Goal: Information Seeking & Learning: Find specific fact

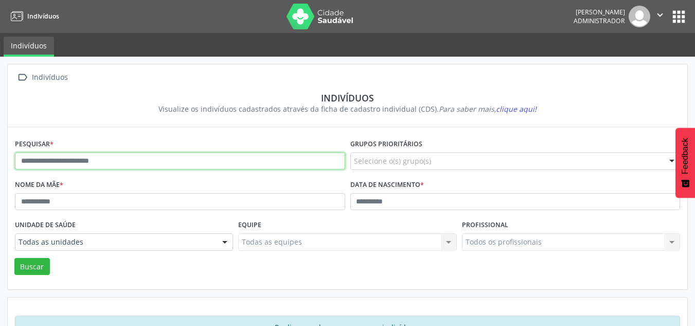
click at [100, 161] on input "text" at bounding box center [180, 160] width 330 height 17
paste input "**********"
click at [14, 258] on button "Buscar" at bounding box center [31, 266] width 35 height 17
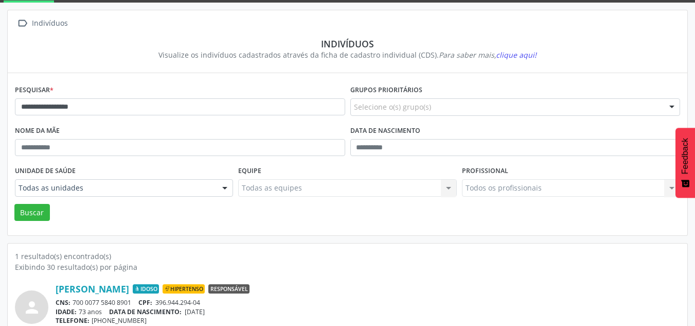
scroll to position [94, 0]
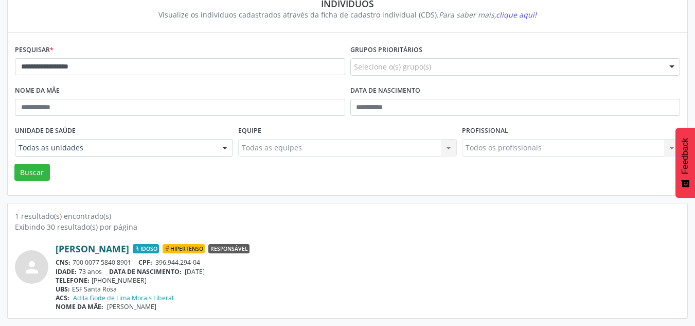
click at [120, 245] on link "[PERSON_NAME]" at bounding box center [93, 248] width 74 height 11
drag, startPoint x: 107, startPoint y: 64, endPoint x: 0, endPoint y: 64, distance: 107.5
click at [0, 64] on div "**********" at bounding box center [347, 143] width 695 height 363
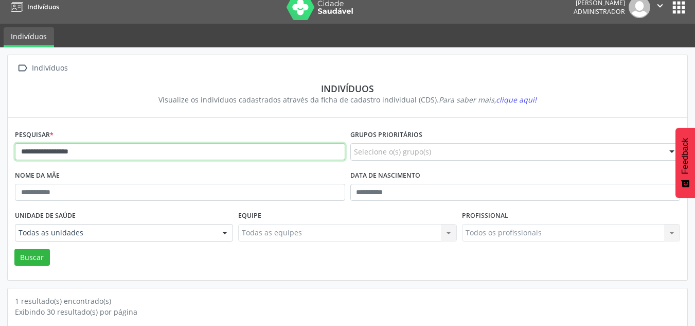
scroll to position [0, 0]
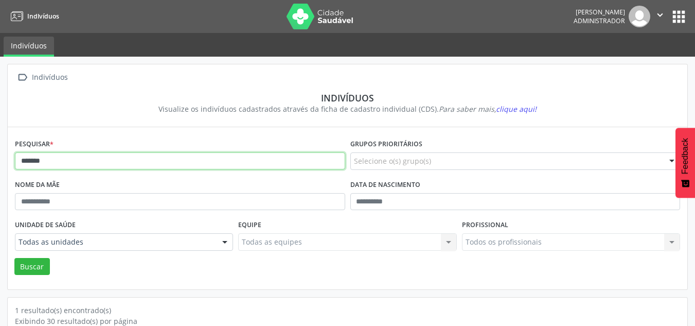
click at [14, 258] on button "Buscar" at bounding box center [31, 266] width 35 height 17
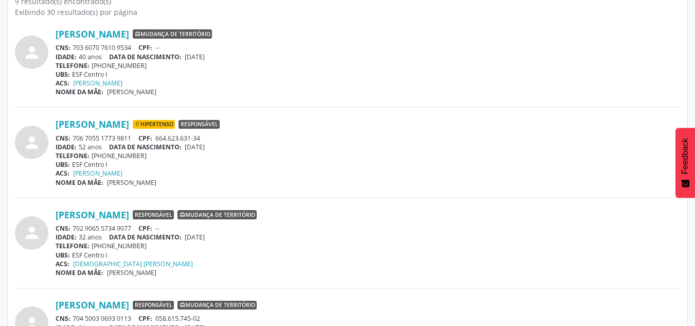
scroll to position [360, 0]
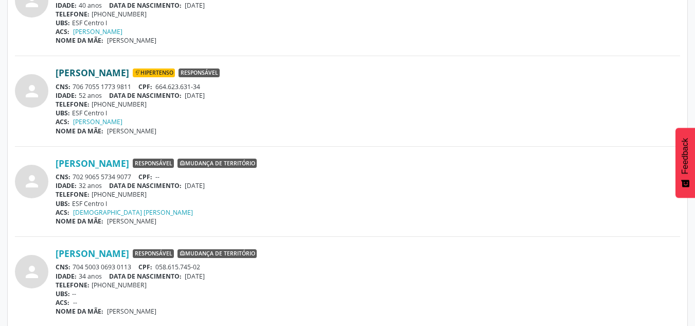
click at [121, 72] on link "[PERSON_NAME]" at bounding box center [93, 72] width 74 height 11
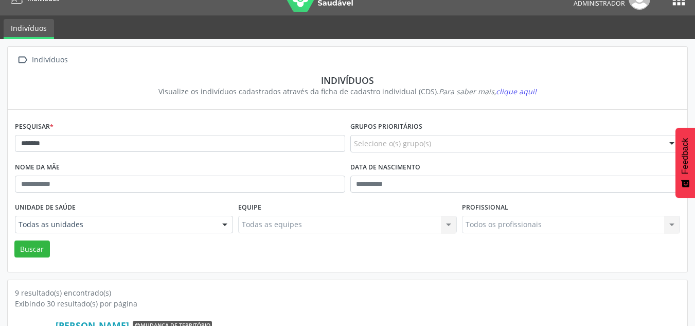
scroll to position [0, 0]
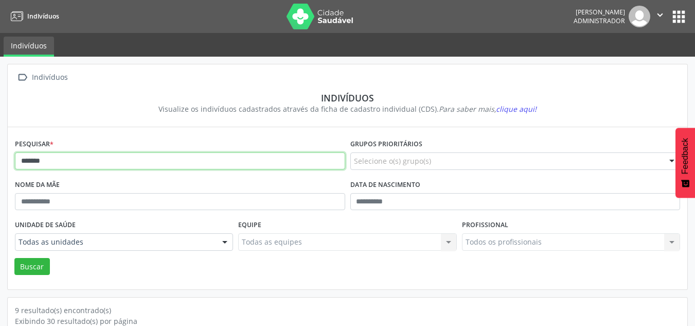
drag, startPoint x: 78, startPoint y: 155, endPoint x: 0, endPoint y: 151, distance: 77.8
paste input "**********"
click at [14, 258] on button "Buscar" at bounding box center [31, 266] width 35 height 17
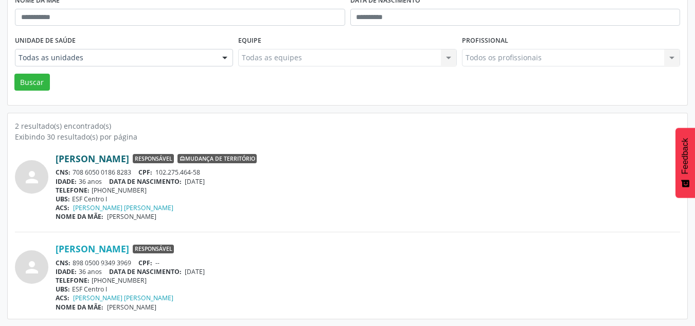
scroll to position [185, 0]
drag, startPoint x: 158, startPoint y: 169, endPoint x: 246, endPoint y: 167, distance: 88.0
click at [246, 167] on div "[PERSON_NAME] Responsável Mudança de território CNS: 708 6050 0186 8283 CPF: 10…" at bounding box center [368, 186] width 624 height 68
click at [228, 167] on div "CNS: 708 6050 0186 8283 CPF: 102.275.464-58" at bounding box center [368, 171] width 624 height 9
drag, startPoint x: 73, startPoint y: 257, endPoint x: 131, endPoint y: 259, distance: 58.7
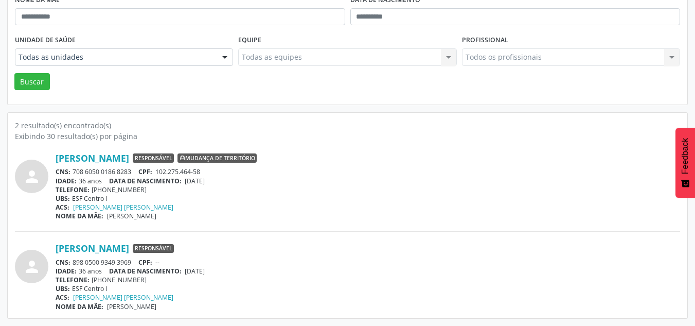
click at [131, 259] on div "CNS: 898 0500 9349 3969 CPF: --" at bounding box center [368, 262] width 624 height 9
click at [254, 249] on div "[PERSON_NAME] Responsável" at bounding box center [368, 247] width 624 height 11
drag, startPoint x: 225, startPoint y: 304, endPoint x: 99, endPoint y: 193, distance: 167.6
click at [29, 177] on div "person [PERSON_NAME] Responsável Mudança de território CNS: 708 6050 0186 8283 …" at bounding box center [347, 225] width 665 height 169
click at [375, 210] on div "ACS: [PERSON_NAME]" at bounding box center [368, 207] width 624 height 9
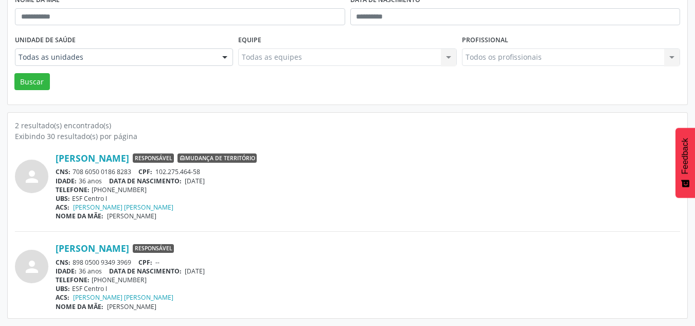
click at [253, 176] on div "IDADE: 36 anos DATA DE NASCIMENTO: [DEMOGRAPHIC_DATA]" at bounding box center [368, 180] width 624 height 9
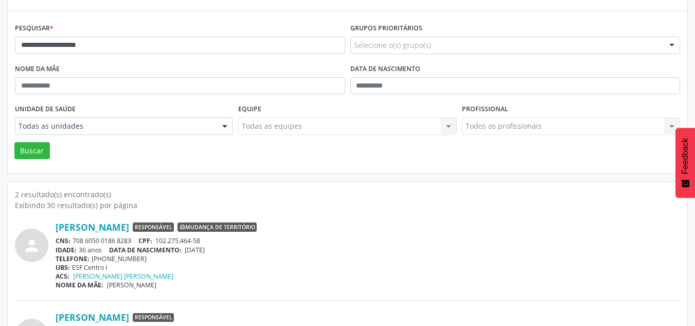
scroll to position [133, 0]
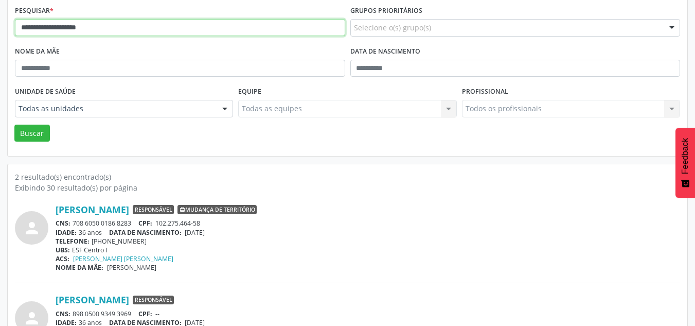
drag, startPoint x: 107, startPoint y: 26, endPoint x: 0, endPoint y: 26, distance: 107.5
click at [0, 26] on div "**********" at bounding box center [347, 150] width 695 height 454
paste input "**********"
click at [14, 124] on button "Buscar" at bounding box center [31, 132] width 35 height 17
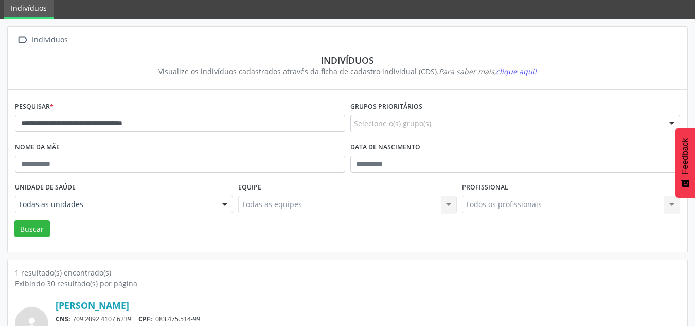
scroll to position [94, 0]
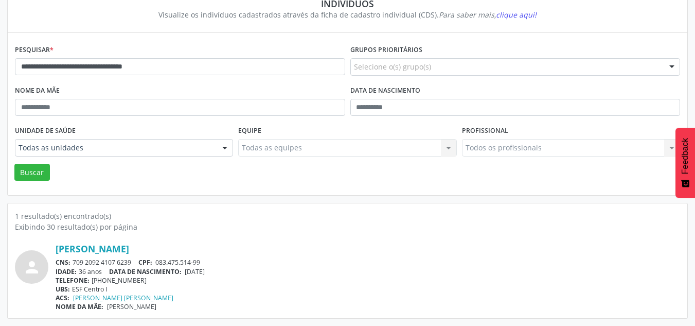
drag, startPoint x: 101, startPoint y: 262, endPoint x: 141, endPoint y: 265, distance: 39.8
click at [131, 264] on div "CNS: 709 2092 4107 6239 CPF: 083.475.514-99" at bounding box center [368, 262] width 624 height 9
drag, startPoint x: 160, startPoint y: 261, endPoint x: 218, endPoint y: 266, distance: 57.8
click at [211, 261] on div "CNS: 709 2092 4107 6239 CPF: 083.475.514-99" at bounding box center [368, 262] width 624 height 9
drag, startPoint x: 177, startPoint y: 66, endPoint x: 0, endPoint y: 70, distance: 177.0
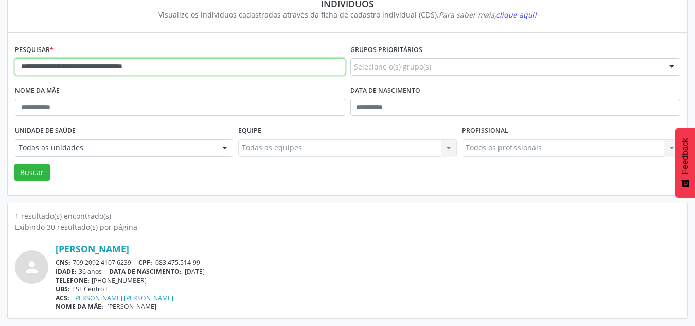
click at [0, 70] on div "**********" at bounding box center [347, 143] width 695 height 363
paste input "text"
type input "**********"
click at [14, 164] on button "Buscar" at bounding box center [31, 172] width 35 height 17
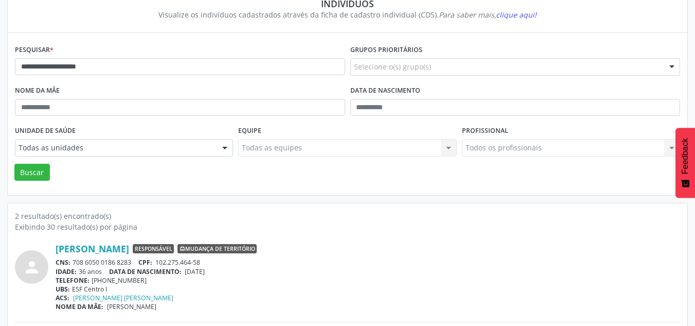
scroll to position [185, 0]
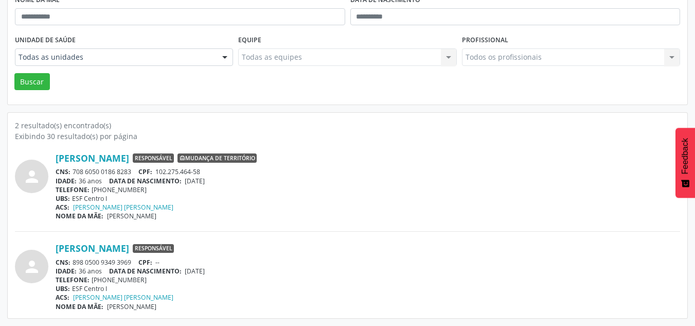
drag, startPoint x: 49, startPoint y: 242, endPoint x: 167, endPoint y: 259, distance: 118.9
click at [167, 259] on div "person [PERSON_NAME] Responsável CNS: 898 0500 9349 3969 CPF: -- IDADE: 36 anos…" at bounding box center [347, 276] width 665 height 68
click at [213, 198] on div "UBS: ESF Centro I" at bounding box center [368, 198] width 624 height 9
